Goal: Find specific page/section: Find specific page/section

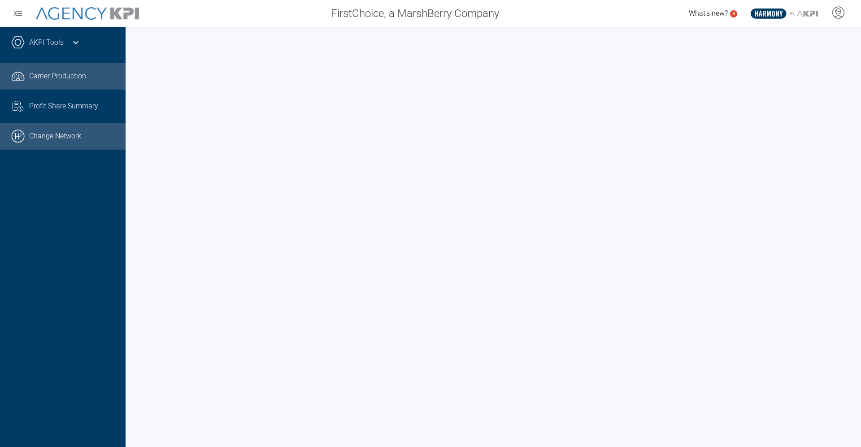
drag, startPoint x: 49, startPoint y: 130, endPoint x: 53, endPoint y: 134, distance: 5.4
click at [49, 130] on link ".cls-1{fill:none;stroke:#000;stroke-linecap:round;stroke-linejoin:round;stroke-…" at bounding box center [63, 136] width 126 height 27
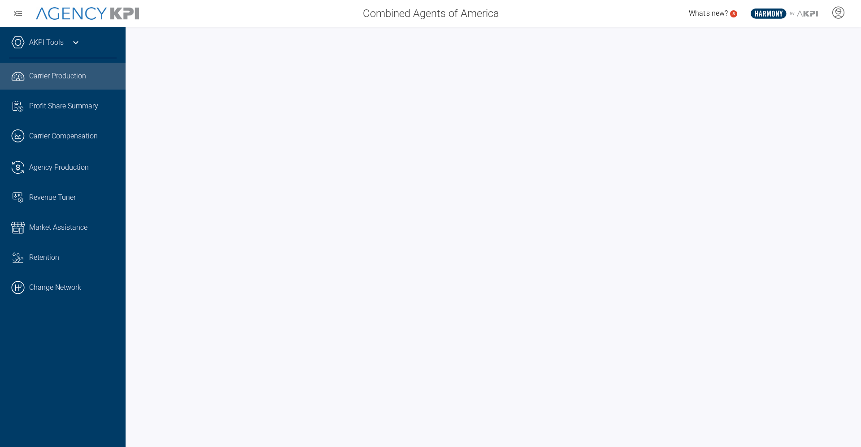
click at [39, 39] on link "AKPI Tools" at bounding box center [46, 42] width 35 height 11
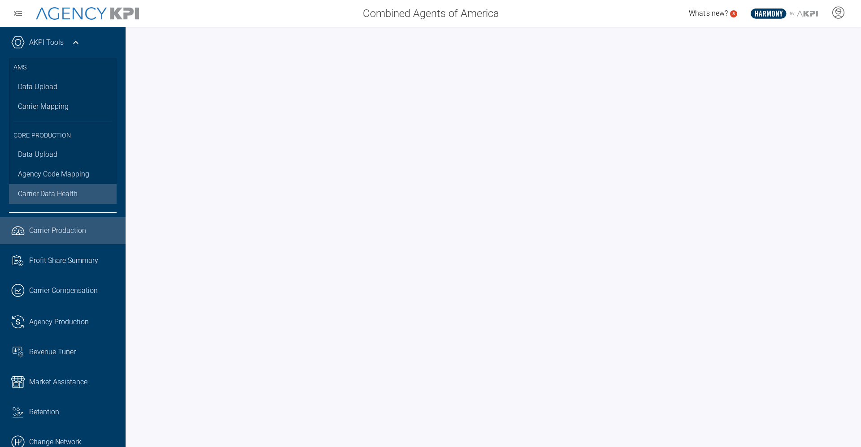
click at [63, 201] on link "Carrier Data Health" at bounding box center [63, 194] width 108 height 20
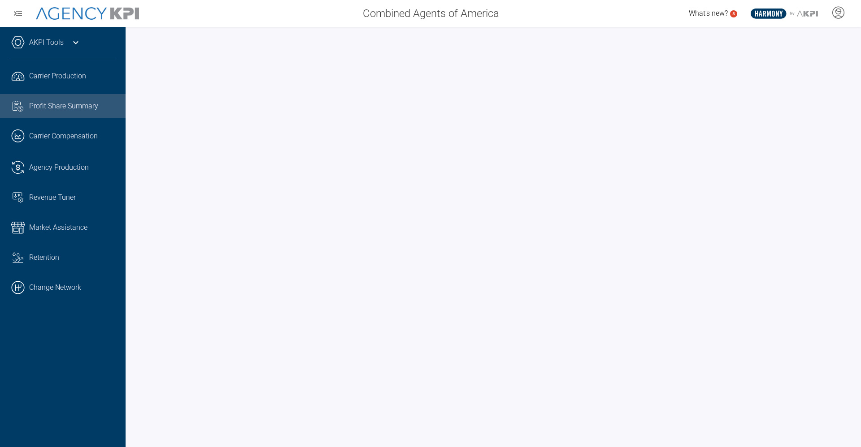
click at [106, 117] on link "Task List Cash Streamline Icon: https://streamlinehq.com Profit Share Summary" at bounding box center [63, 106] width 126 height 24
click at [75, 79] on span "Carrier Production" at bounding box center [57, 76] width 57 height 11
